Goal: Task Accomplishment & Management: Complete application form

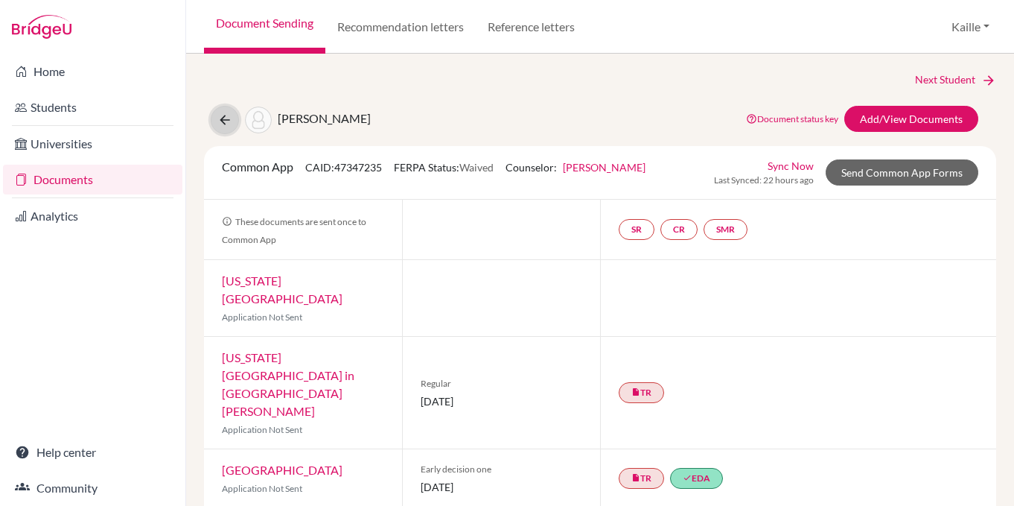
click at [220, 121] on icon at bounding box center [224, 119] width 15 height 15
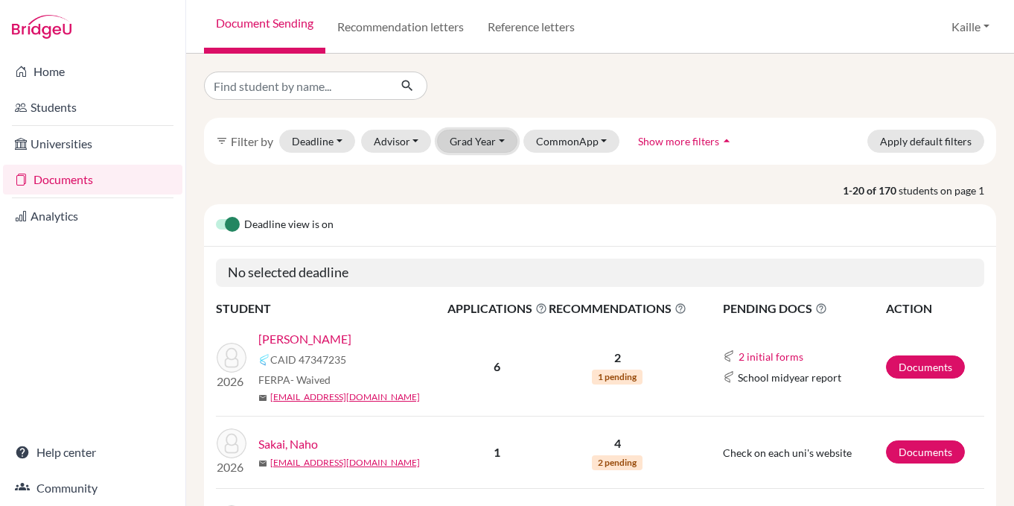
click at [476, 148] on button "Grad Year" at bounding box center [477, 141] width 80 height 23
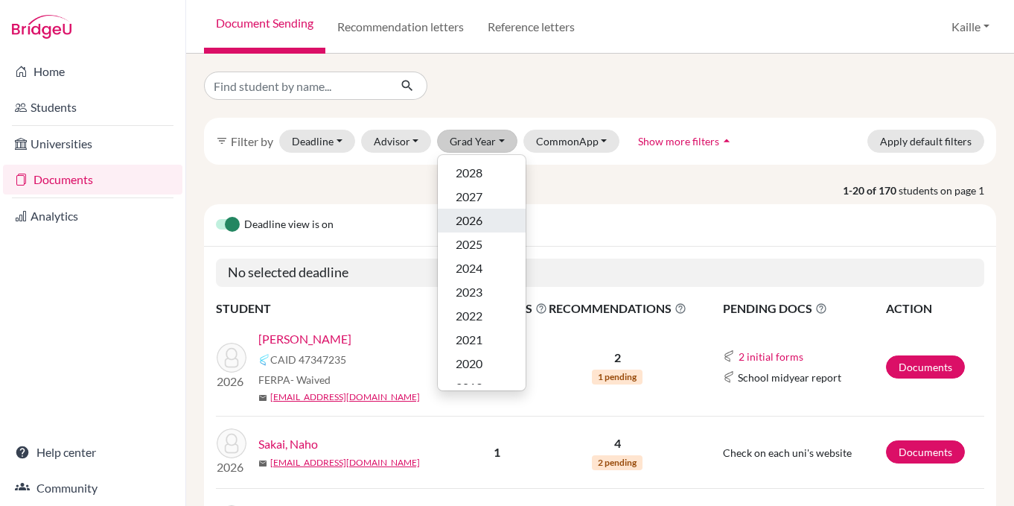
click at [482, 216] on div "2026" at bounding box center [482, 220] width 52 height 18
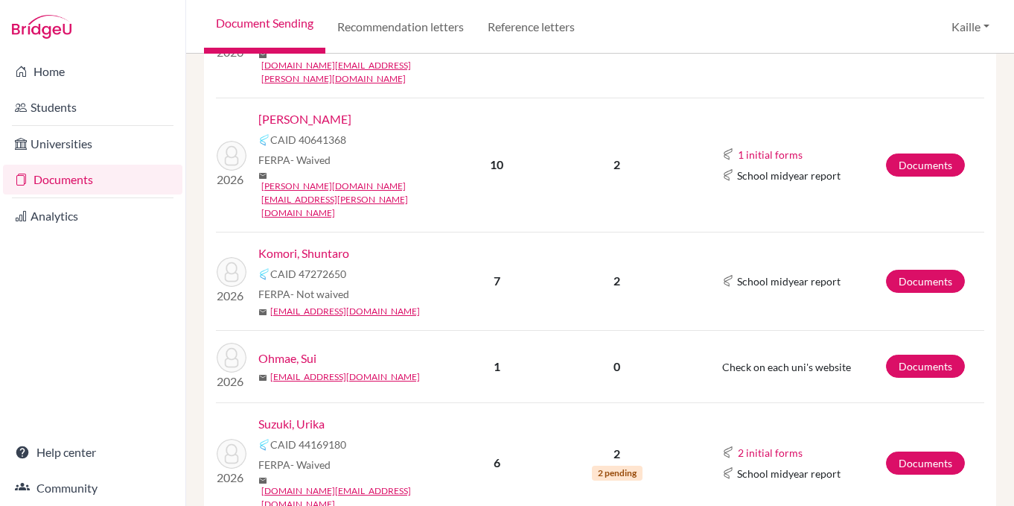
scroll to position [534, 0]
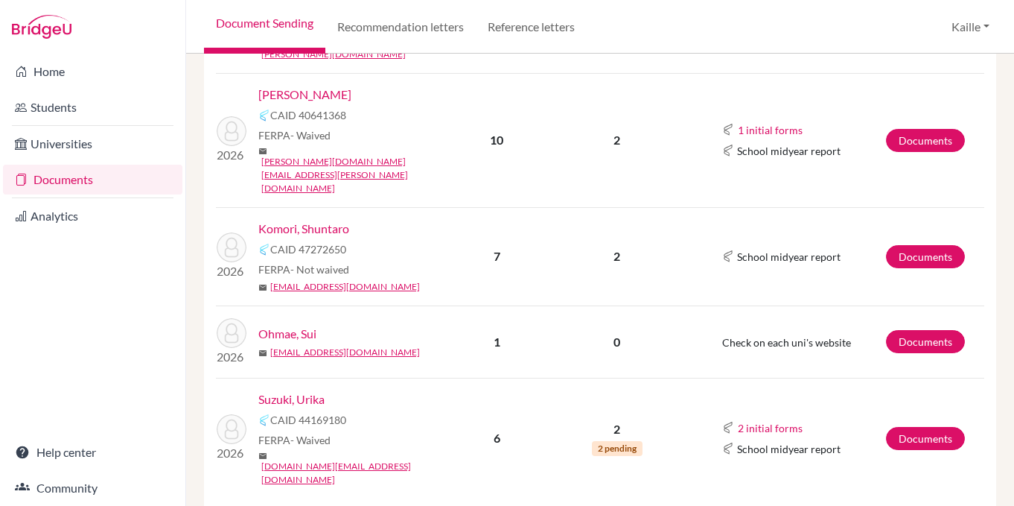
click at [917, 377] on td "Documents" at bounding box center [934, 437] width 99 height 121
click at [917, 427] on link "Documents" at bounding box center [925, 438] width 79 height 23
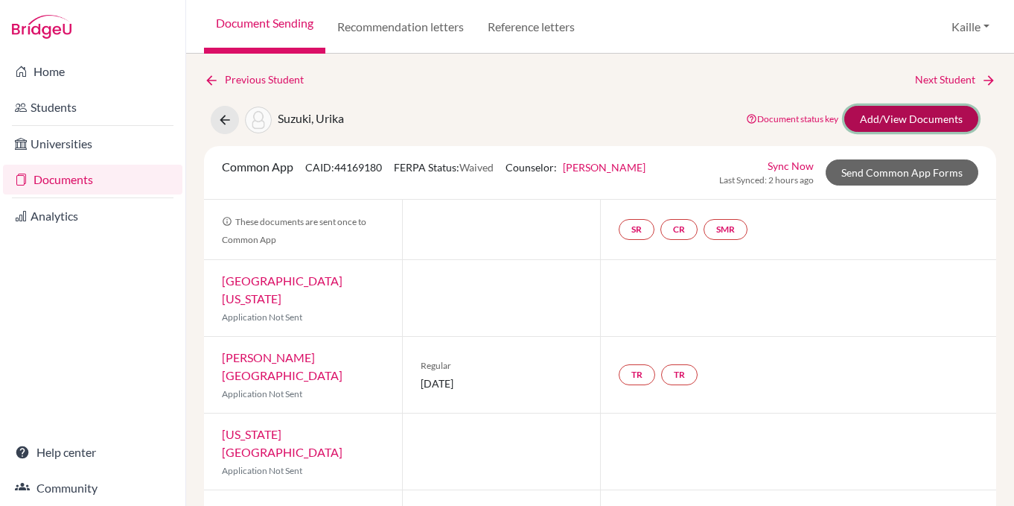
click at [893, 106] on link "Add/View Documents" at bounding box center [911, 119] width 134 height 26
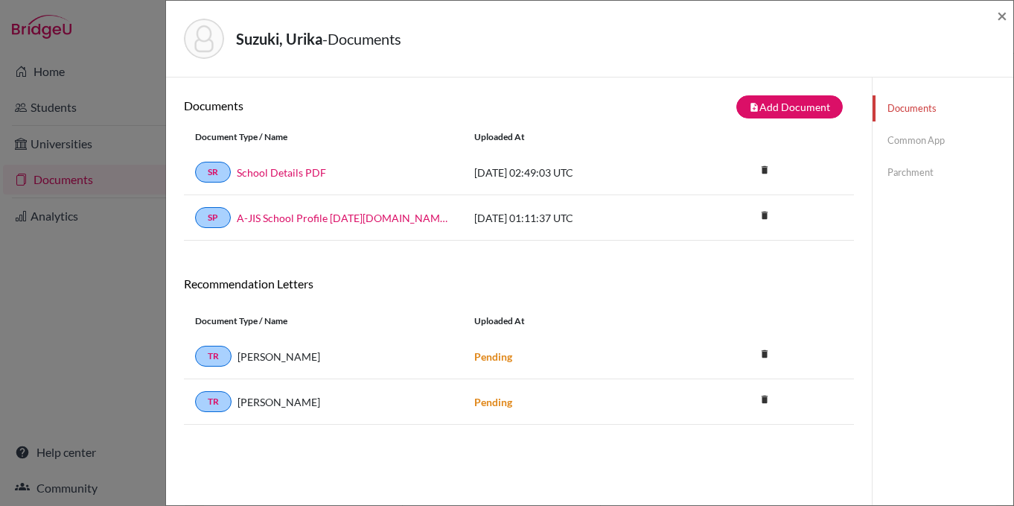
click at [926, 138] on link "Common App" at bounding box center [943, 140] width 141 height 26
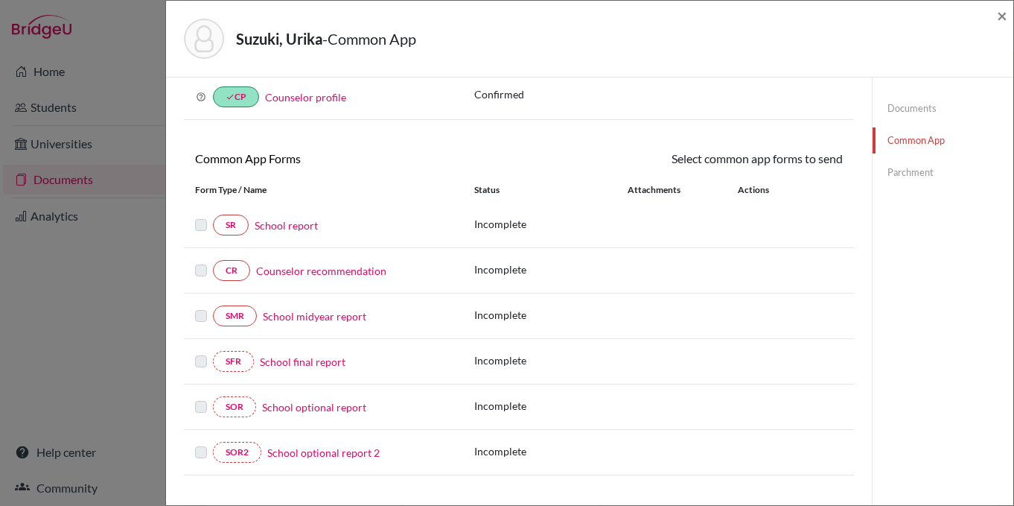
scroll to position [74, 0]
click at [910, 172] on link "Parchment" at bounding box center [943, 172] width 141 height 26
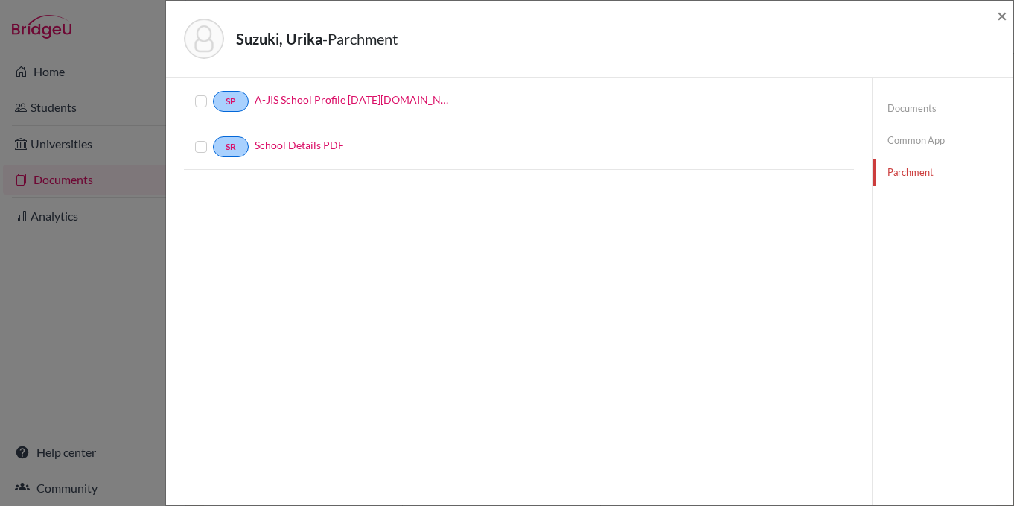
click at [213, 92] on label at bounding box center [213, 92] width 0 height 0
click at [0, 0] on input "checkbox" at bounding box center [0, 0] width 0 height 0
click at [213, 138] on label at bounding box center [213, 138] width 0 height 0
click at [0, 0] on input "checkbox" at bounding box center [0, 0] width 0 height 0
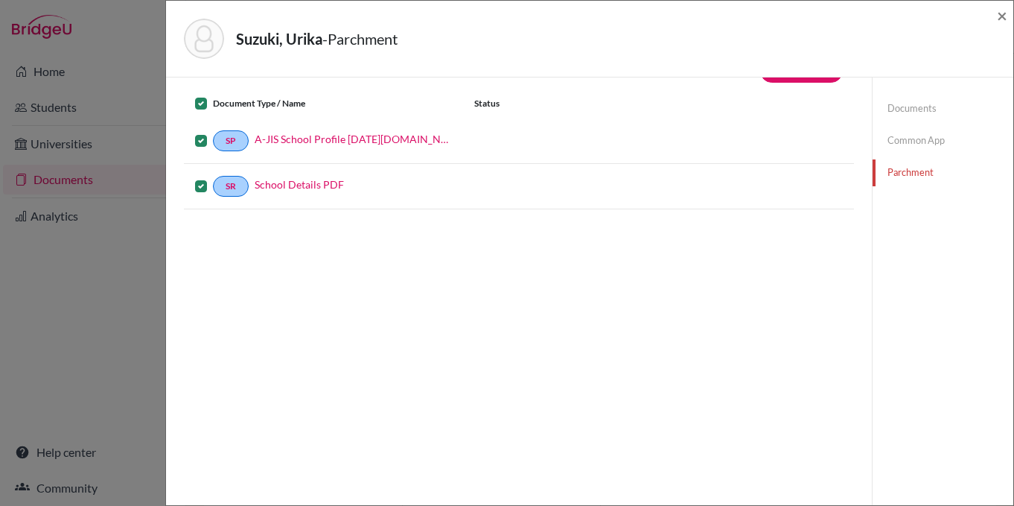
scroll to position [0, 0]
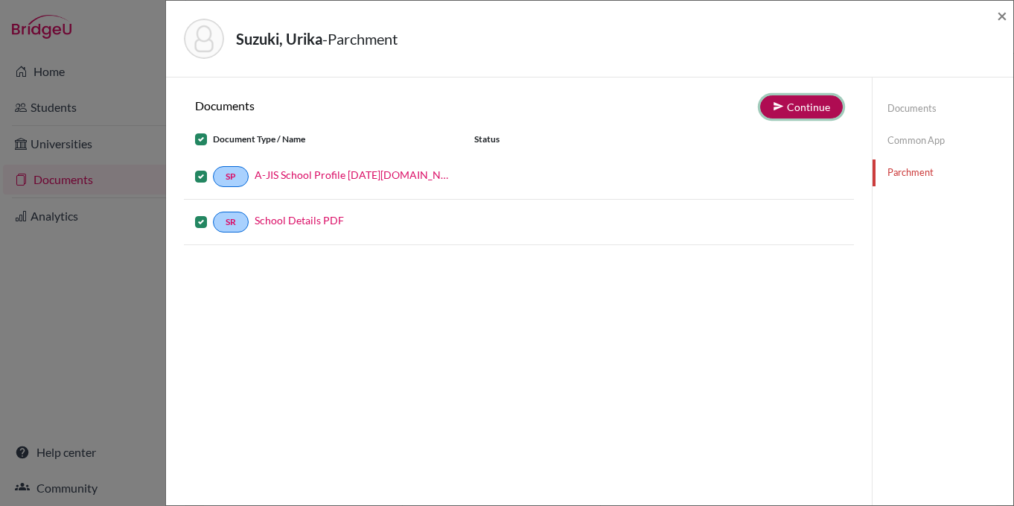
click at [800, 103] on button "Continue" at bounding box center [801, 106] width 83 height 23
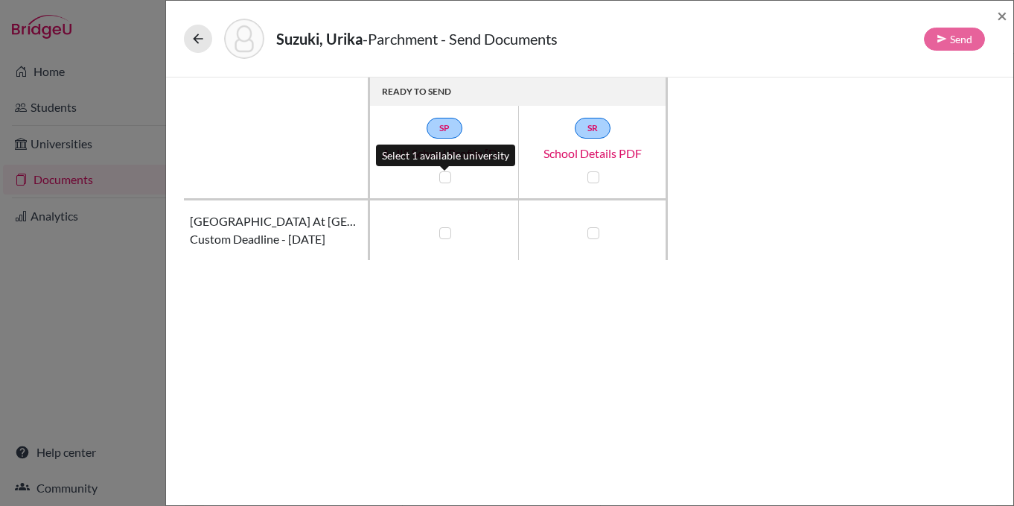
click at [446, 179] on label at bounding box center [445, 177] width 12 height 12
click at [446, 179] on input "checkbox" at bounding box center [442, 175] width 12 height 15
checkbox input "true"
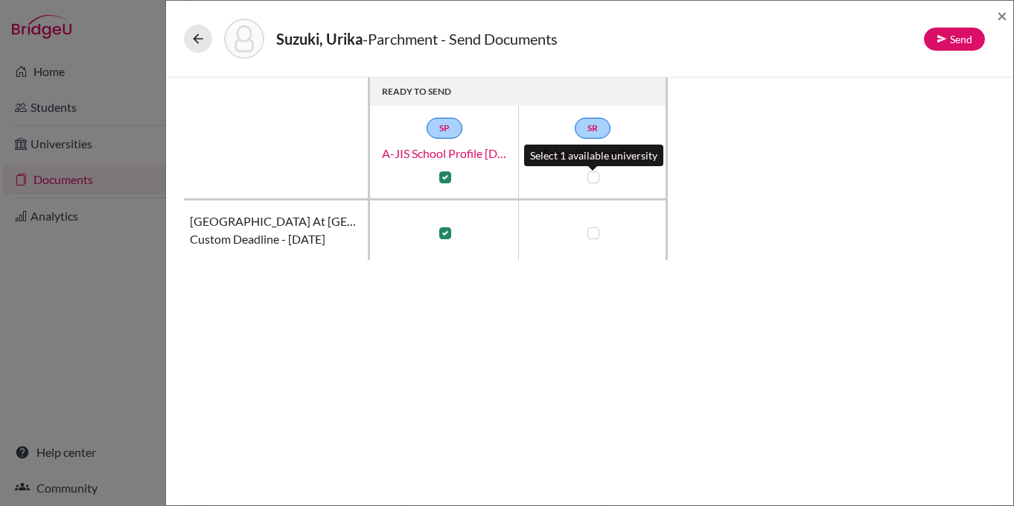
click at [596, 174] on label at bounding box center [593, 177] width 12 height 12
click at [596, 174] on input "checkbox" at bounding box center [590, 175] width 12 height 15
checkbox input "true"
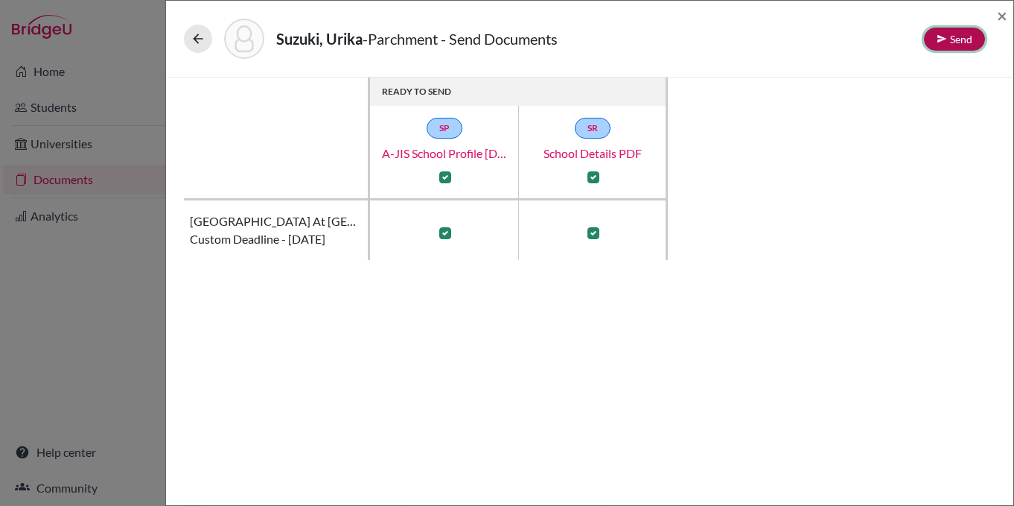
click at [951, 38] on button "Send" at bounding box center [954, 39] width 61 height 23
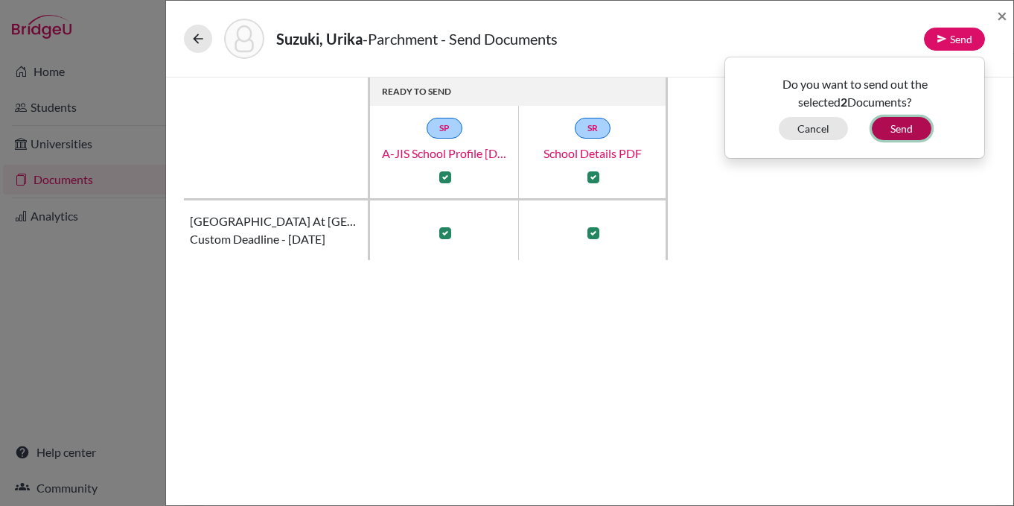
click at [907, 127] on button "Send" at bounding box center [902, 128] width 60 height 23
checkbox input "false"
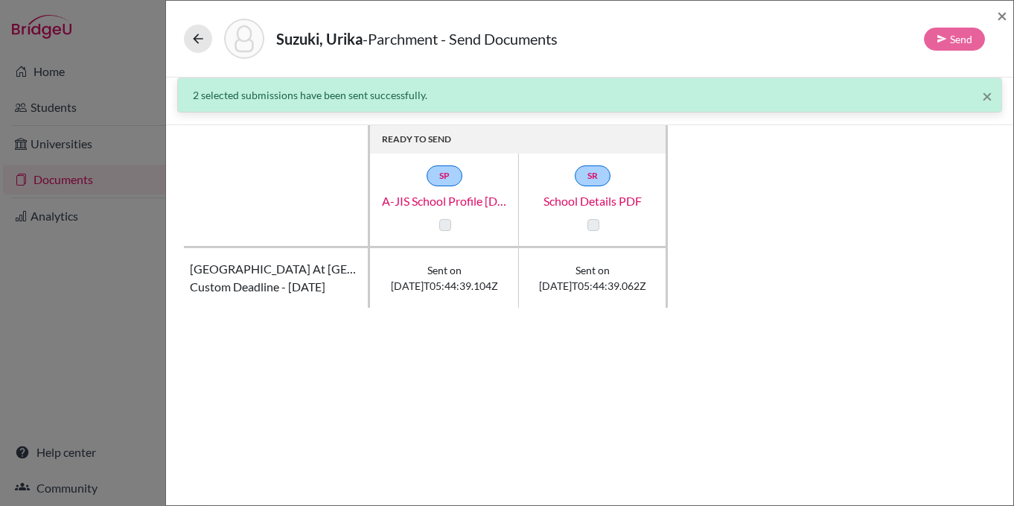
click at [992, 98] on div "× 2 selected submissions have been sent successfully." at bounding box center [589, 95] width 823 height 34
click at [197, 38] on icon at bounding box center [198, 38] width 15 height 15
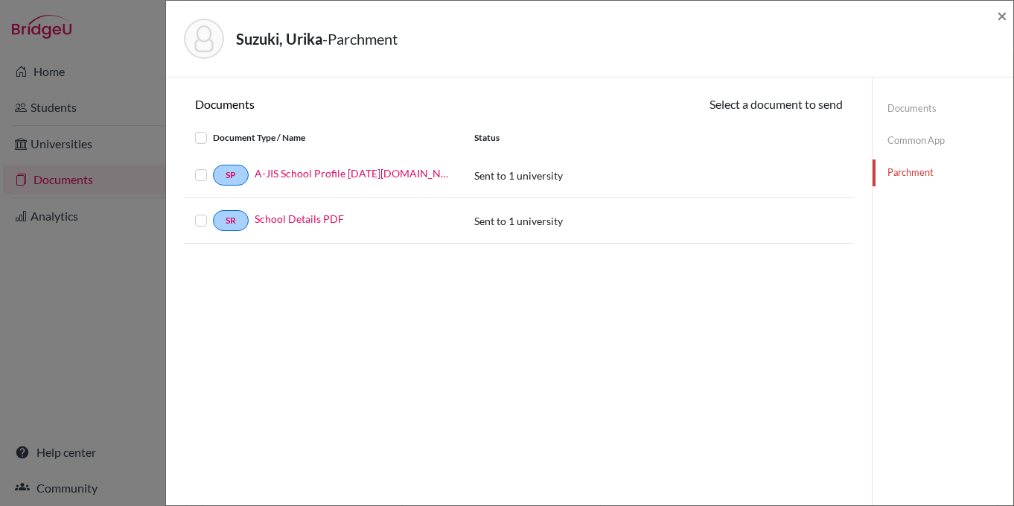
click at [907, 141] on link "Common App" at bounding box center [943, 140] width 141 height 26
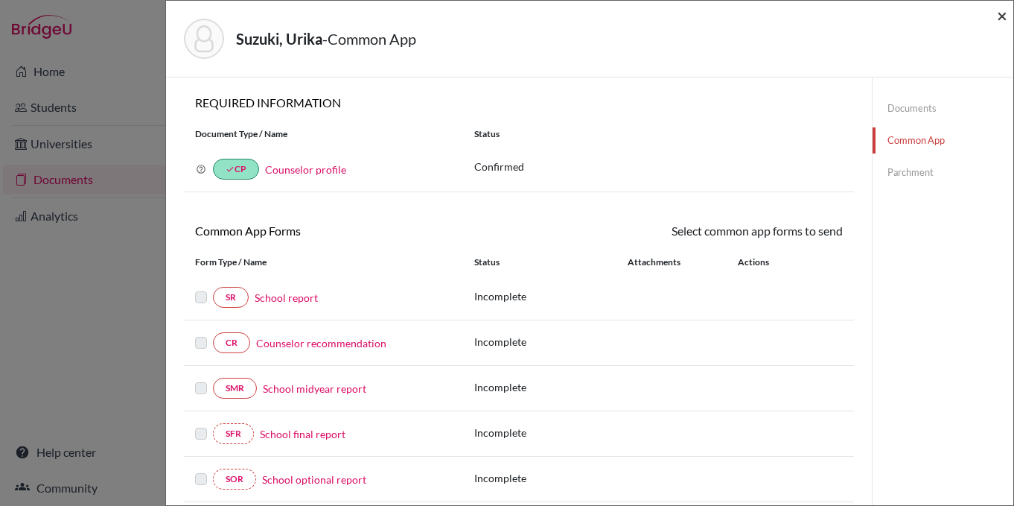
click at [1001, 16] on span "×" at bounding box center [1002, 15] width 10 height 22
